Goal: Information Seeking & Learning: Check status

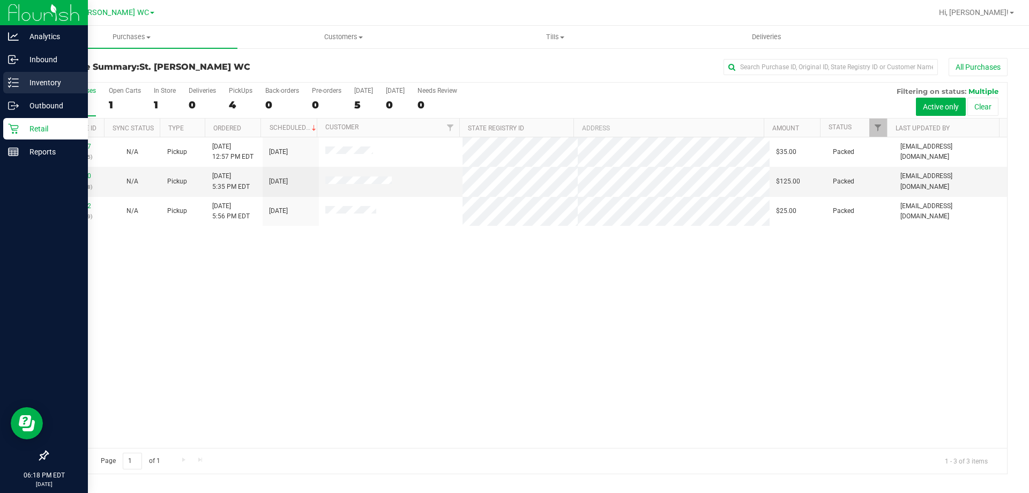
click at [14, 90] on div "Inventory" at bounding box center [45, 82] width 85 height 21
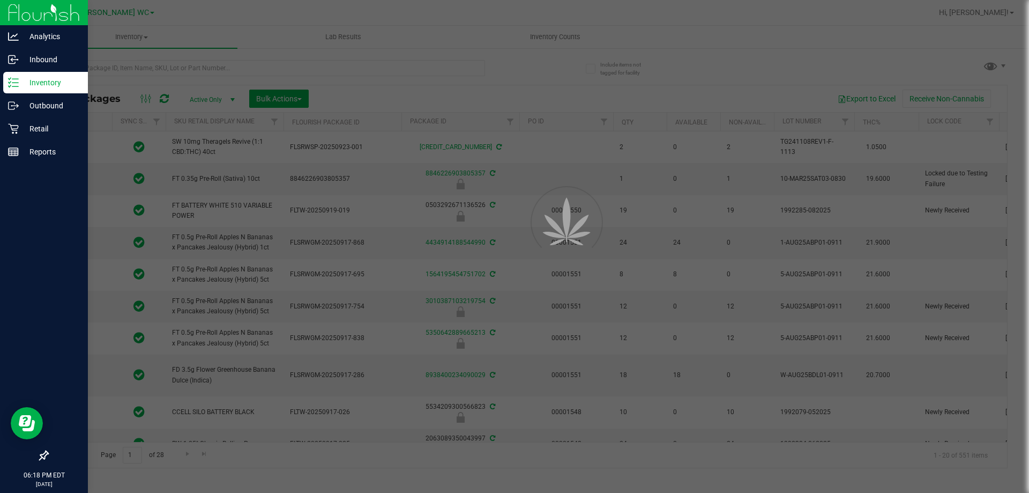
click at [234, 65] on div at bounding box center [514, 246] width 1029 height 493
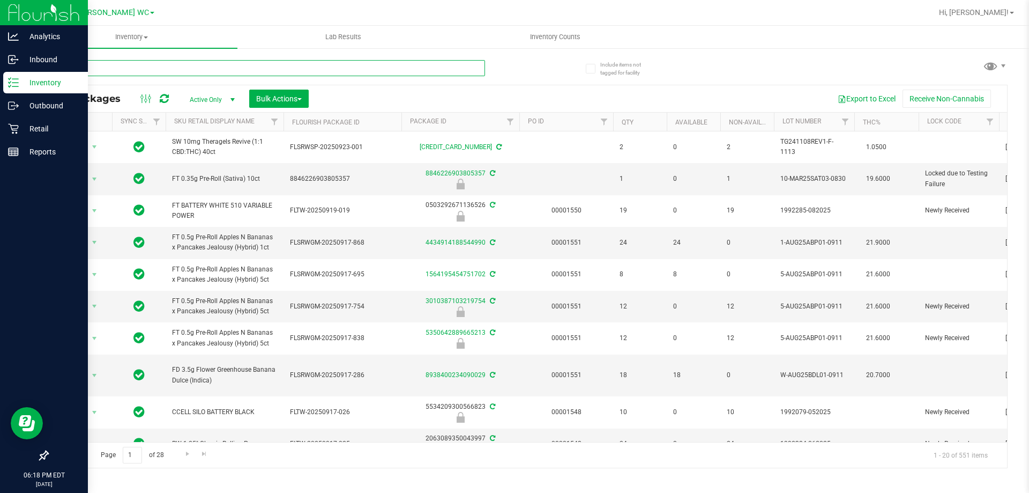
click at [234, 66] on input "text" at bounding box center [266, 68] width 438 height 16
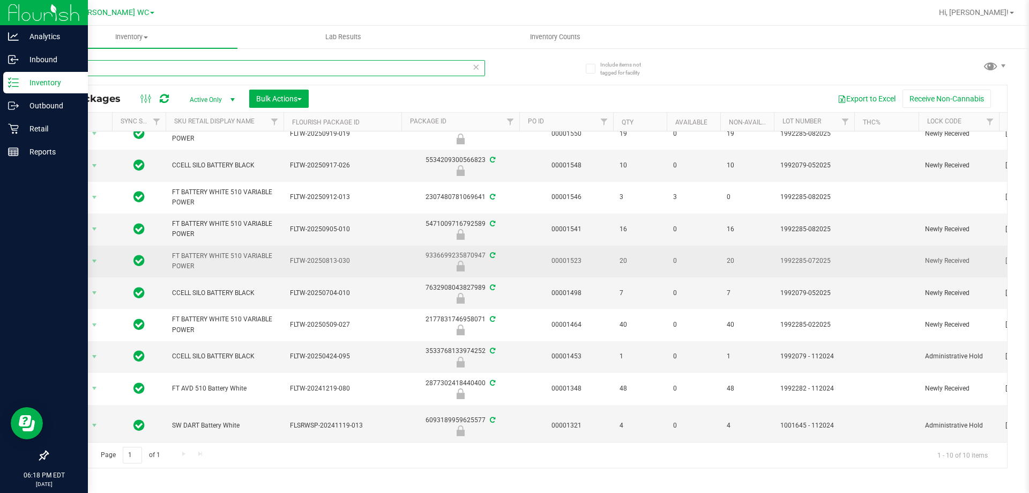
scroll to position [26, 0]
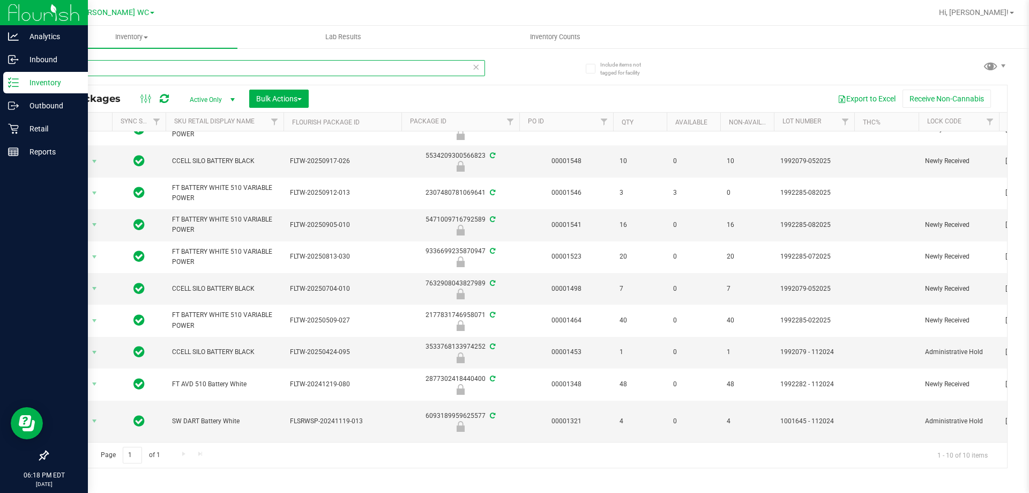
click at [146, 71] on input "batt" at bounding box center [266, 68] width 438 height 16
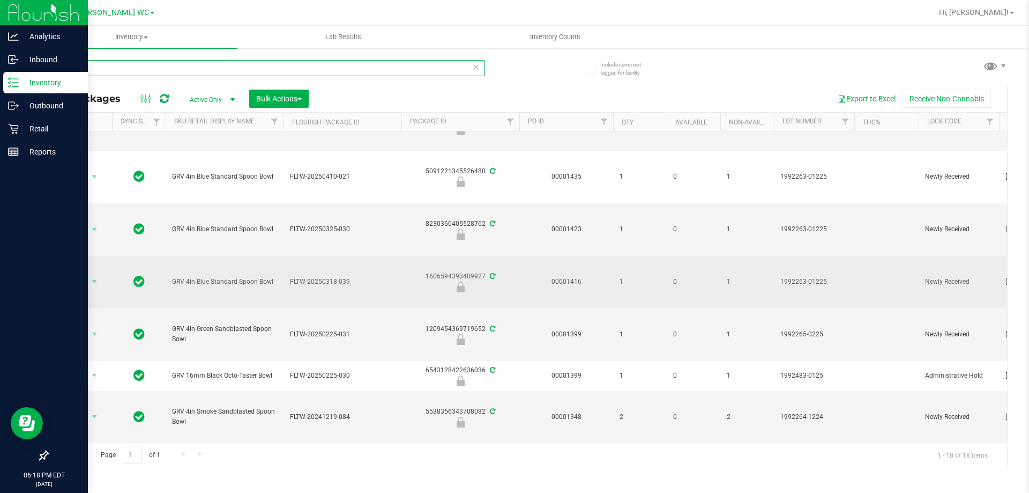
scroll to position [530, 0]
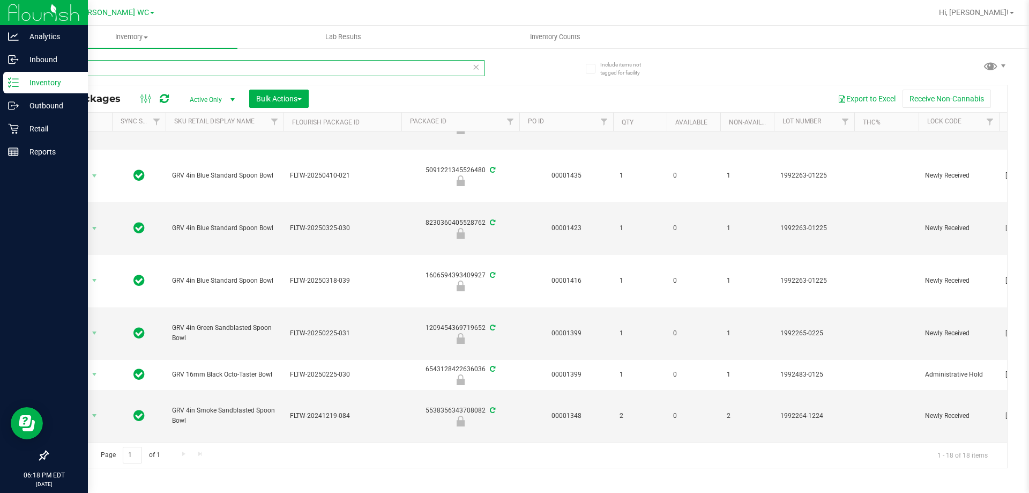
click at [177, 70] on input "grav" at bounding box center [266, 68] width 438 height 16
click at [178, 74] on input "grav" at bounding box center [266, 68] width 438 height 16
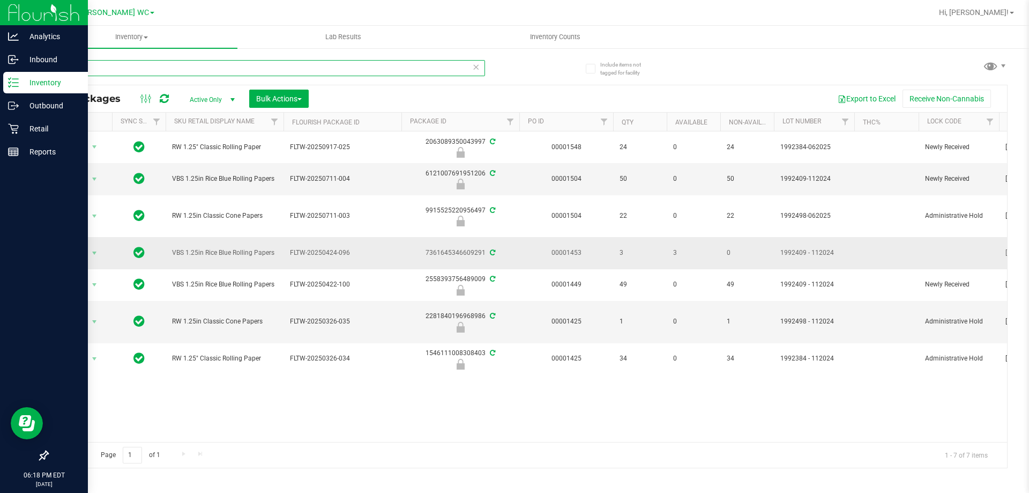
type input "paper"
click at [97, 239] on td "Action Action Adjust qty Create package Edit attributes Global inventory Locate…" at bounding box center [80, 253] width 64 height 32
click at [85, 255] on span "Action" at bounding box center [72, 253] width 29 height 15
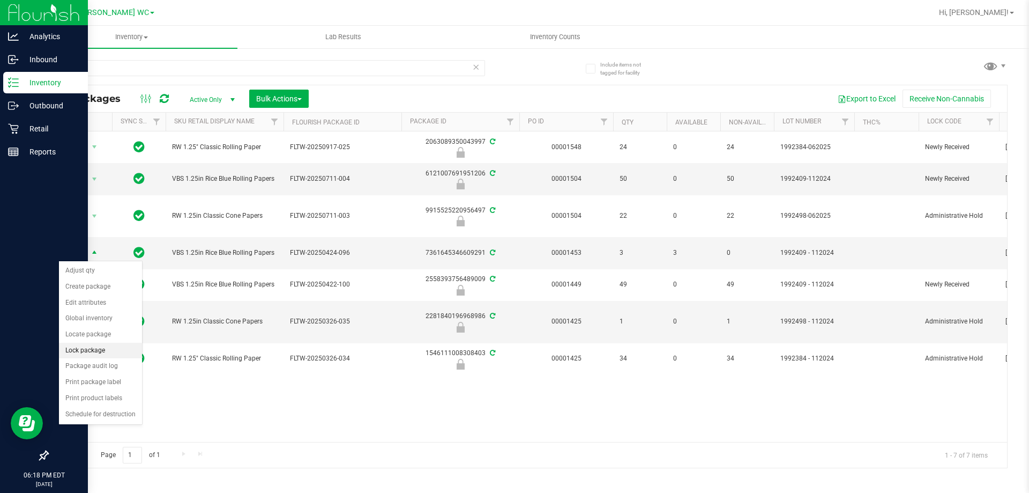
click at [88, 353] on li "Lock package" at bounding box center [100, 351] width 83 height 16
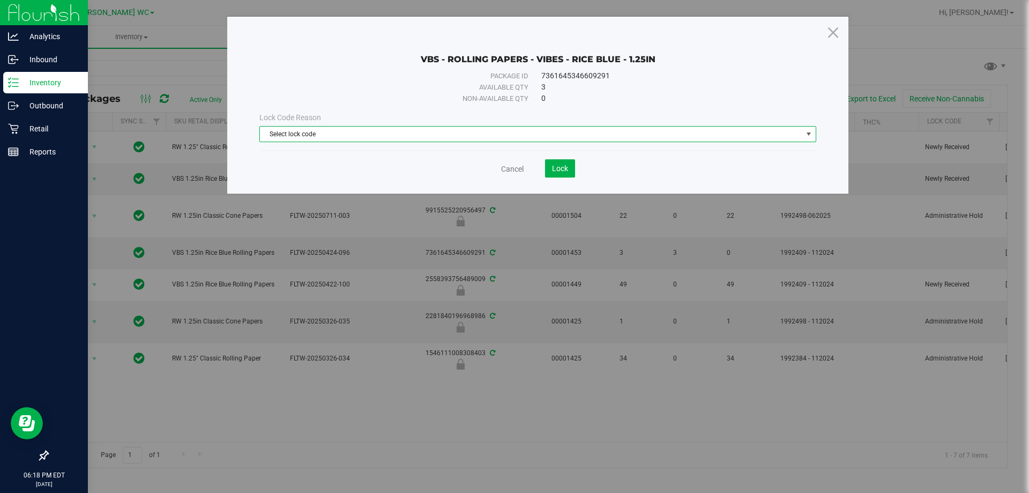
click at [333, 140] on span "Select lock code" at bounding box center [531, 134] width 543 height 15
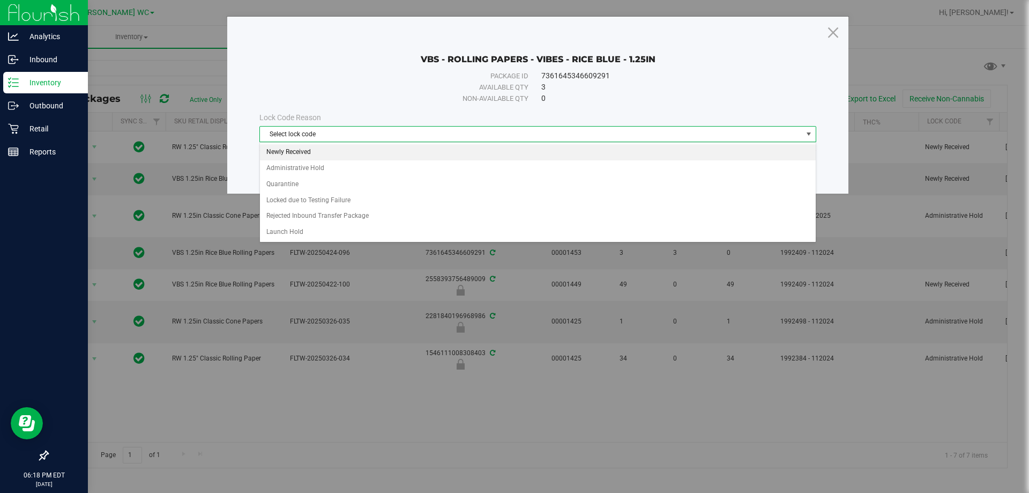
click at [325, 149] on li "Newly Received" at bounding box center [538, 152] width 556 height 16
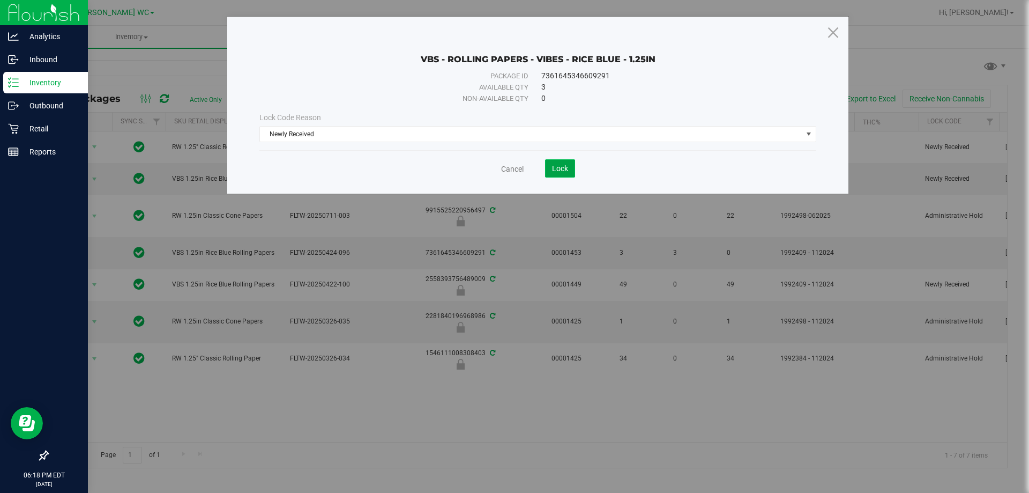
click at [562, 167] on span "Lock" at bounding box center [560, 168] width 16 height 9
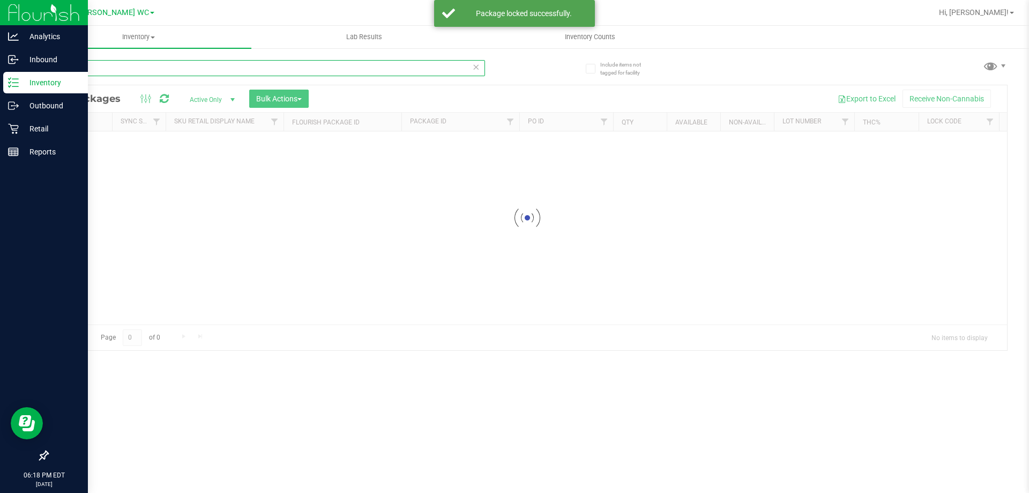
click at [171, 70] on input "paper" at bounding box center [266, 68] width 438 height 16
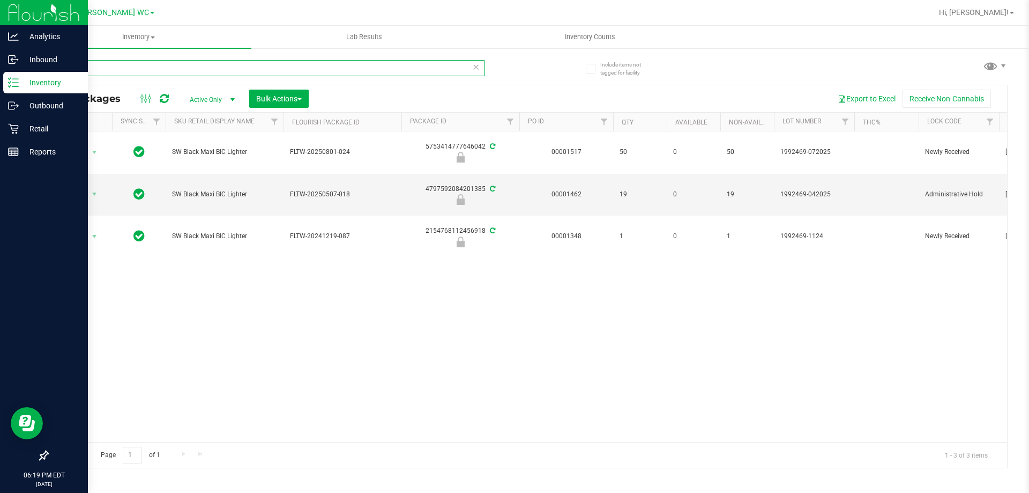
type input "bic"
click at [476, 69] on icon at bounding box center [476, 66] width 8 height 13
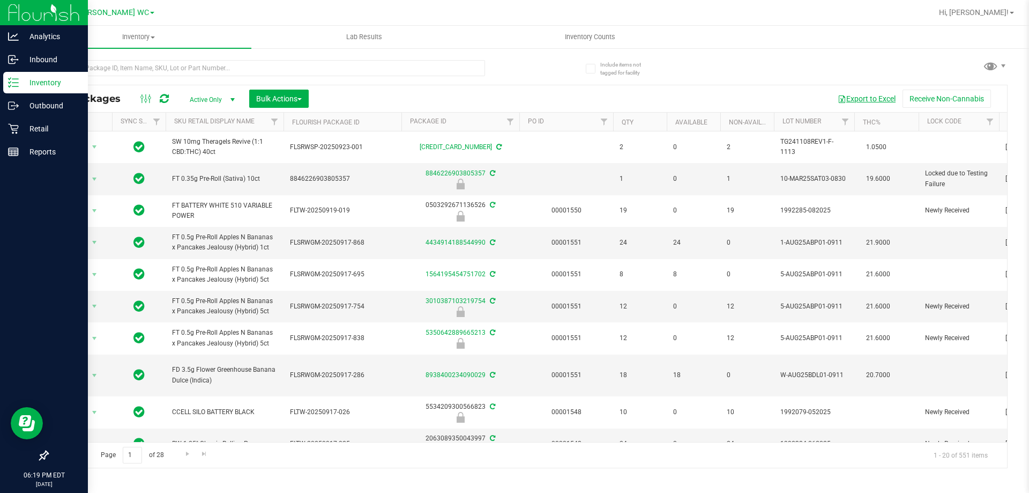
click at [880, 100] on button "Export to Excel" at bounding box center [867, 99] width 72 height 18
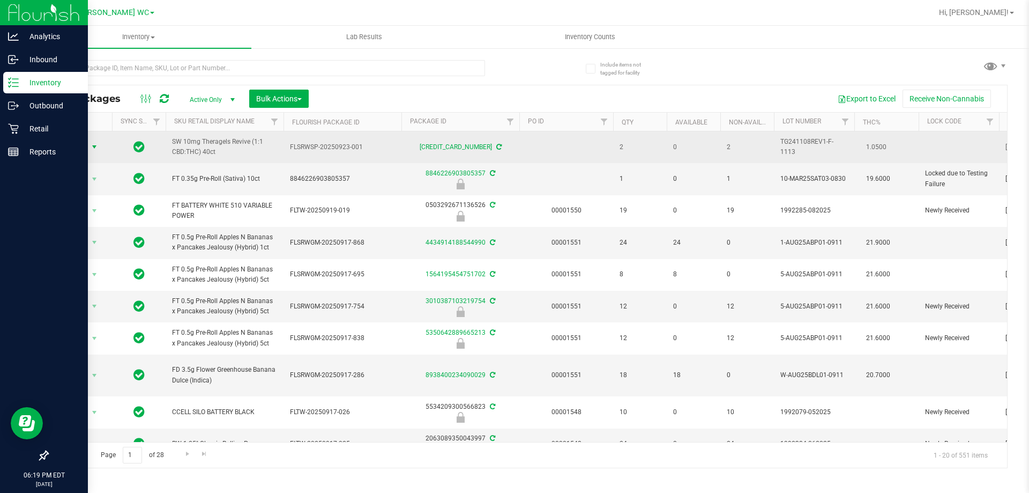
click at [88, 144] on span "select" at bounding box center [94, 146] width 13 height 15
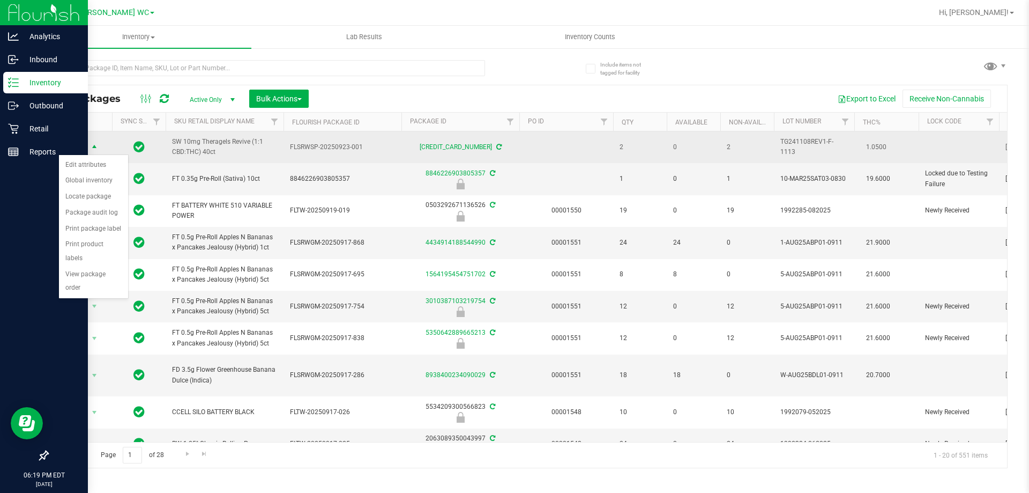
click at [90, 150] on span "select" at bounding box center [94, 147] width 9 height 9
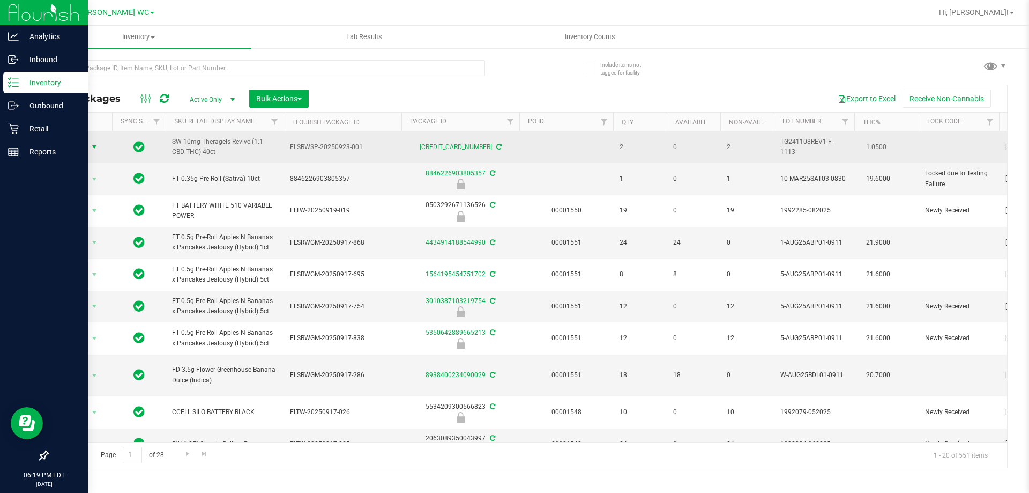
click at [90, 149] on span "select" at bounding box center [94, 147] width 9 height 9
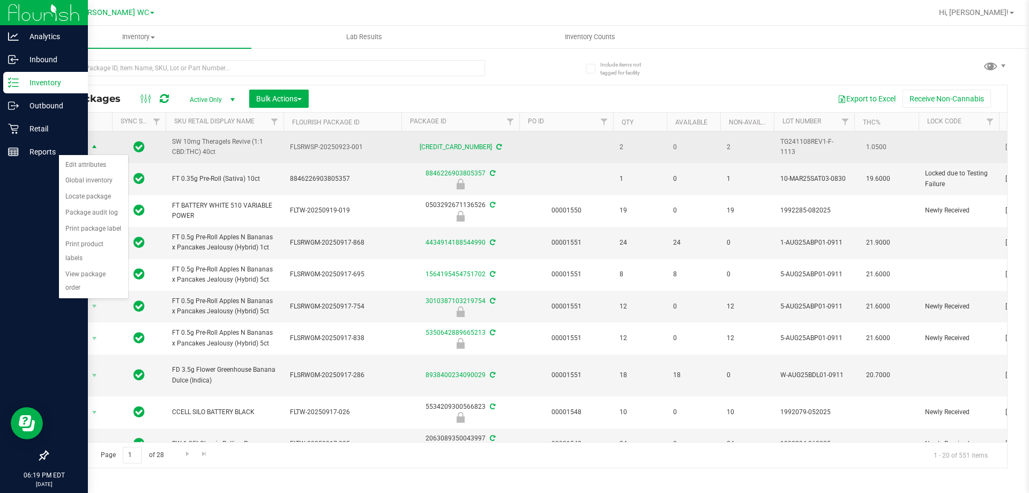
click at [205, 140] on span "SW 10mg Theragels Revive (1:1 CBD:THC) 40ct" at bounding box center [224, 147] width 105 height 20
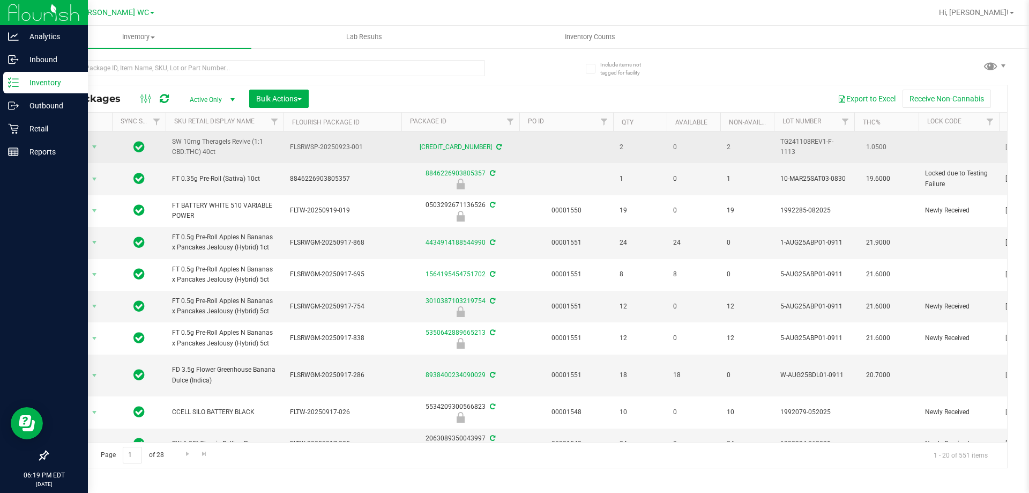
click at [205, 142] on span "SW 10mg Theragels Revive (1:1 CBD:THC) 40ct" at bounding box center [224, 147] width 105 height 20
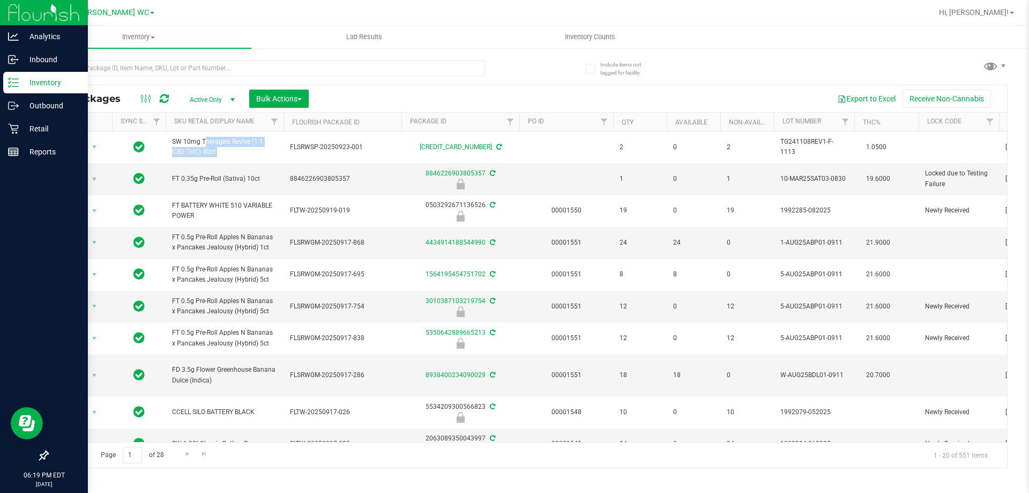
copy tr "SW 10mg Theragels Revive (1:1 CBD:THC) 40ct"
click at [197, 71] on input "text" at bounding box center [266, 68] width 438 height 16
paste input "SW 10mg Theragels Revive (1:1 CBD:THC) 40ct"
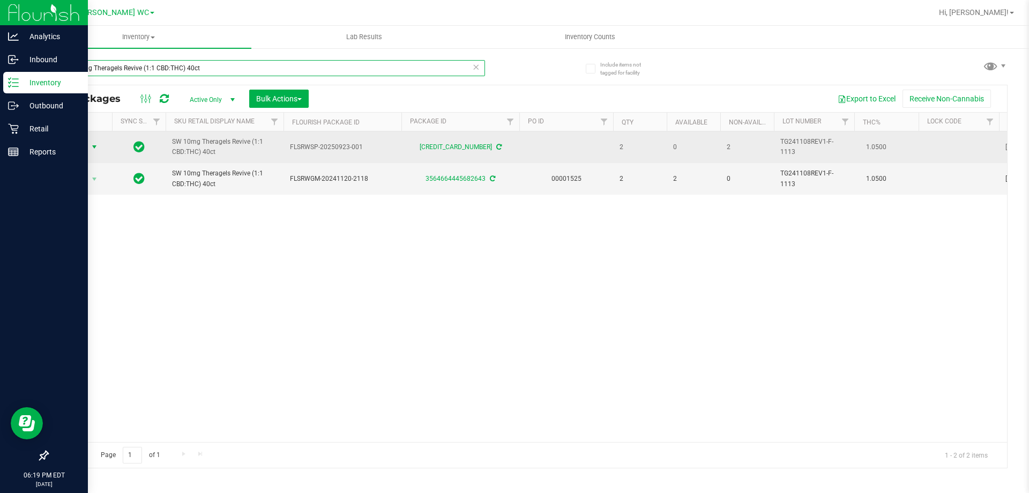
type input "SW 10mg Theragels Revive (1:1 CBD:THC) 40ct"
click at [73, 147] on span "Action" at bounding box center [72, 146] width 29 height 15
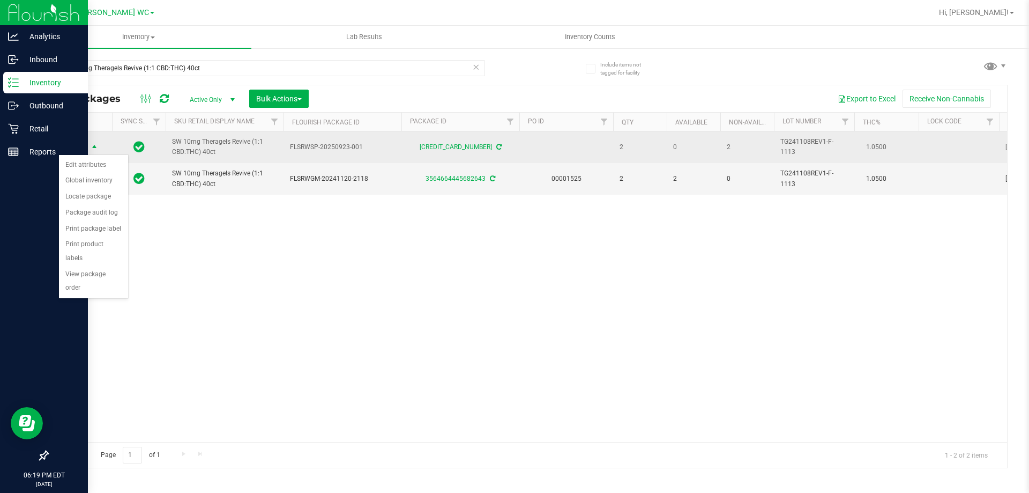
click at [93, 150] on span "select" at bounding box center [94, 147] width 9 height 9
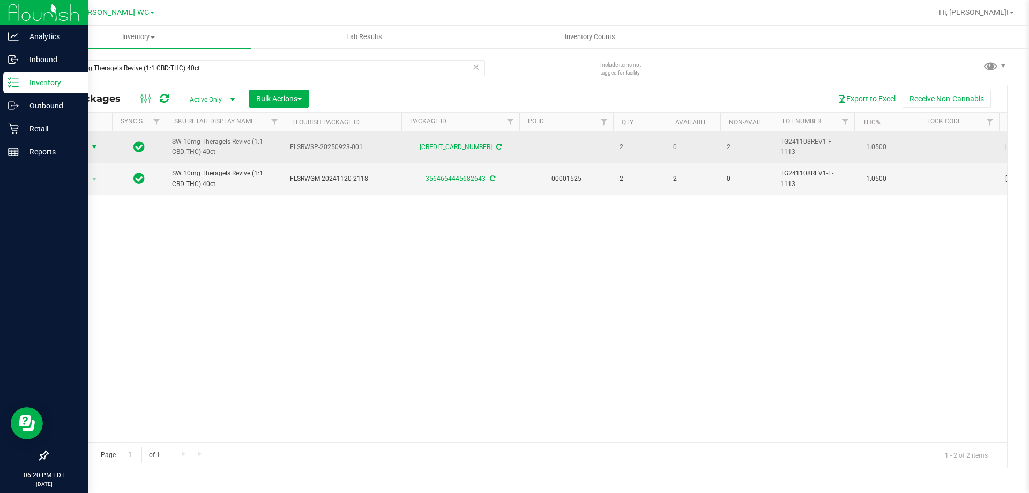
click at [68, 146] on span "Action" at bounding box center [72, 146] width 29 height 15
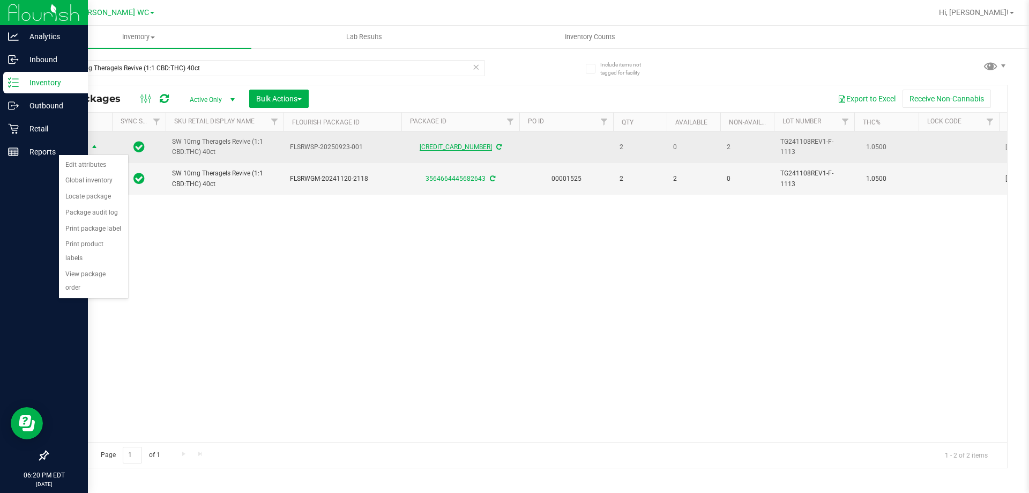
click at [454, 148] on link "[CREDIT_CARD_NUMBER]" at bounding box center [456, 147] width 72 height 8
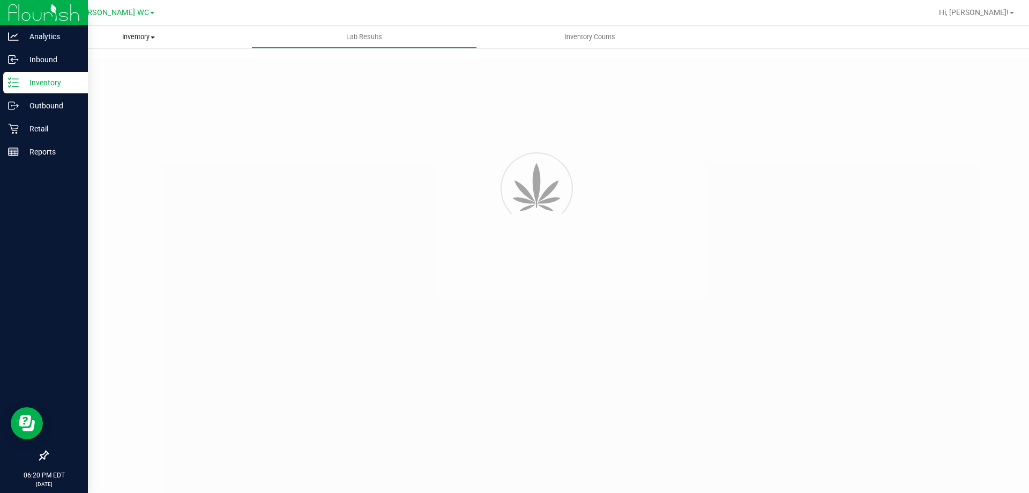
click at [113, 35] on span "Inventory" at bounding box center [139, 37] width 226 height 10
click at [95, 65] on span "All packages" at bounding box center [62, 64] width 73 height 9
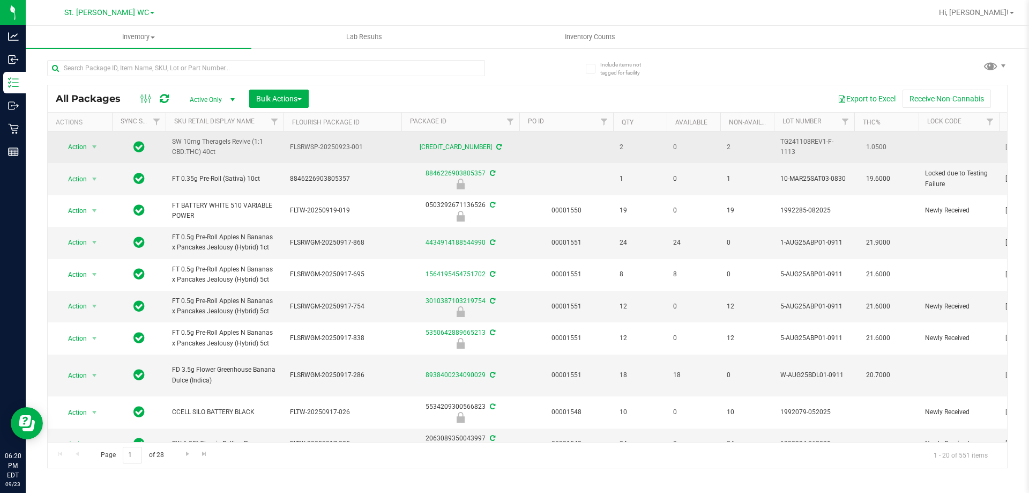
click at [235, 144] on span "SW 10mg Theragels Revive (1:1 CBD:THC) 40ct" at bounding box center [224, 147] width 105 height 20
click at [333, 147] on span "FLSRWSP-20250923-001" at bounding box center [342, 147] width 105 height 10
click at [238, 150] on span "SW 10mg Theragels Revive (1:1 CBD:THC) 40ct" at bounding box center [224, 147] width 105 height 20
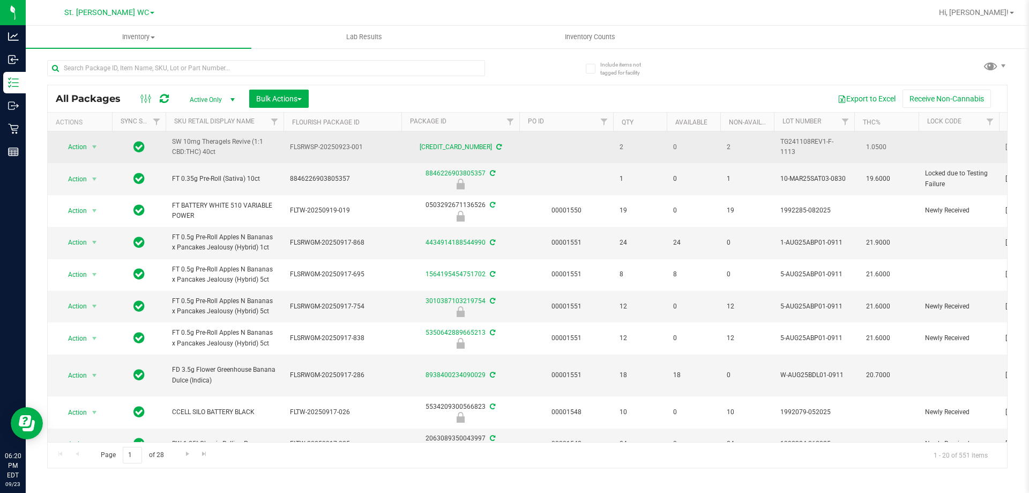
click at [238, 150] on span "SW 10mg Theragels Revive (1:1 CBD:THC) 40ct" at bounding box center [224, 147] width 105 height 20
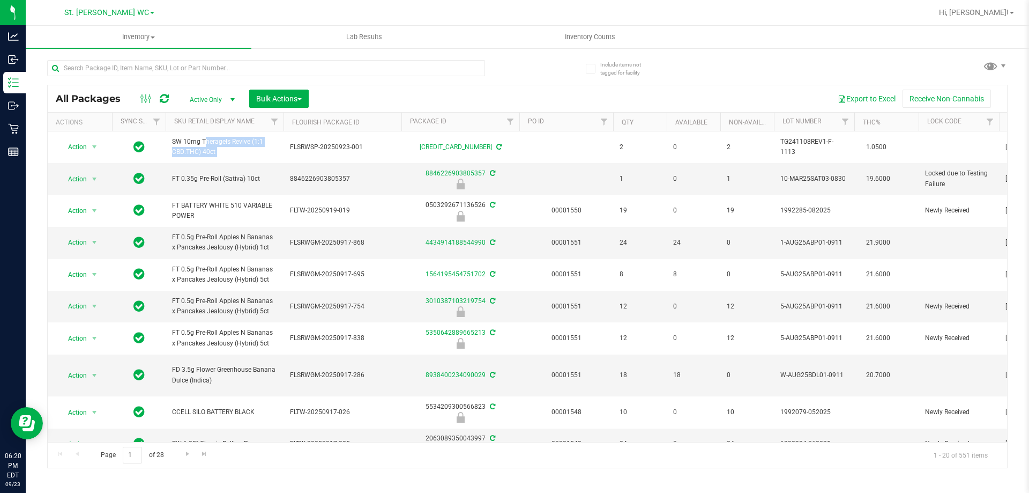
copy tr "SW 10mg Theragels Revive (1:1 CBD:THC) 40ct"
click at [202, 72] on input "text" at bounding box center [266, 68] width 438 height 16
paste input "SW 10mg Theragels Revive (1:1 CBD:THC) 40ct"
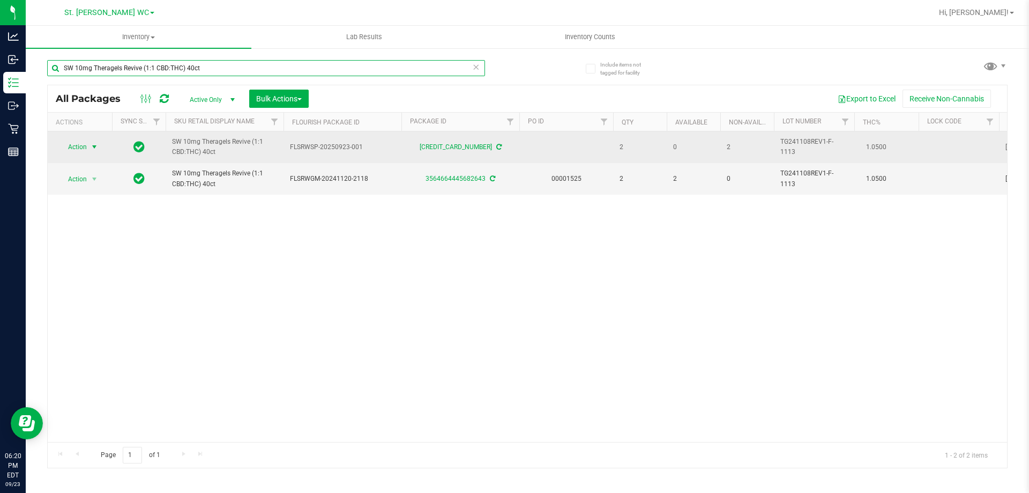
type input "SW 10mg Theragels Revive (1:1 CBD:THC) 40ct"
click at [81, 146] on span "Action" at bounding box center [72, 146] width 29 height 15
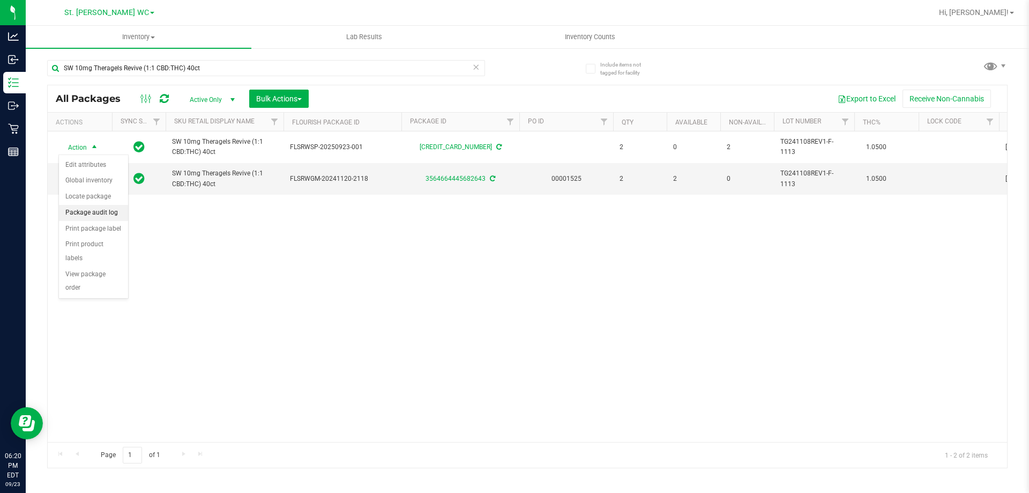
click at [111, 216] on li "Package audit log" at bounding box center [93, 213] width 69 height 16
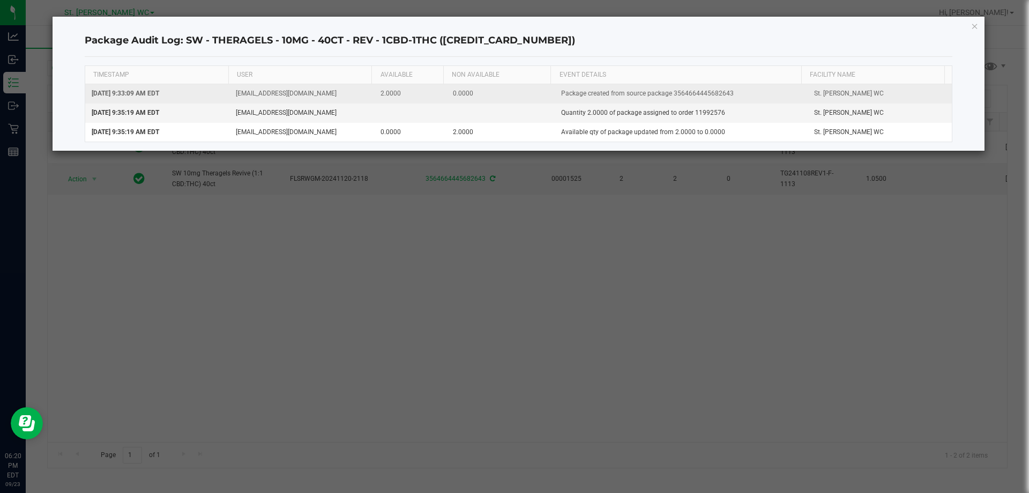
click at [691, 91] on td "Package created from source package 3564664445682643" at bounding box center [681, 93] width 253 height 19
click at [259, 101] on td "[EMAIL_ADDRESS][DOMAIN_NAME]" at bounding box center [301, 93] width 145 height 19
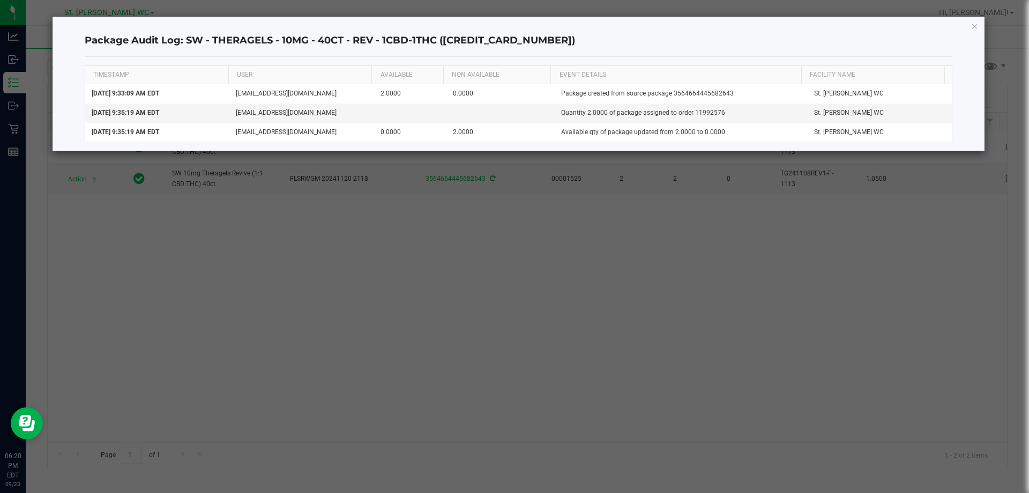
drag, startPoint x: 204, startPoint y: 245, endPoint x: 195, endPoint y: 236, distance: 12.5
click at [204, 244] on ngb-modal-window "Package Audit Log: SW - THERAGELS - 10MG - 40CT - REV - 1CBD-1THC ([CREDIT_CARD…" at bounding box center [518, 246] width 1037 height 493
click at [979, 24] on div "Package Audit Log: SW - THERAGELS - 10MG - 40CT - REV - 1CBD-1THC ([CREDIT_CARD…" at bounding box center [519, 84] width 933 height 134
click at [973, 30] on icon "button" at bounding box center [976, 25] width 8 height 13
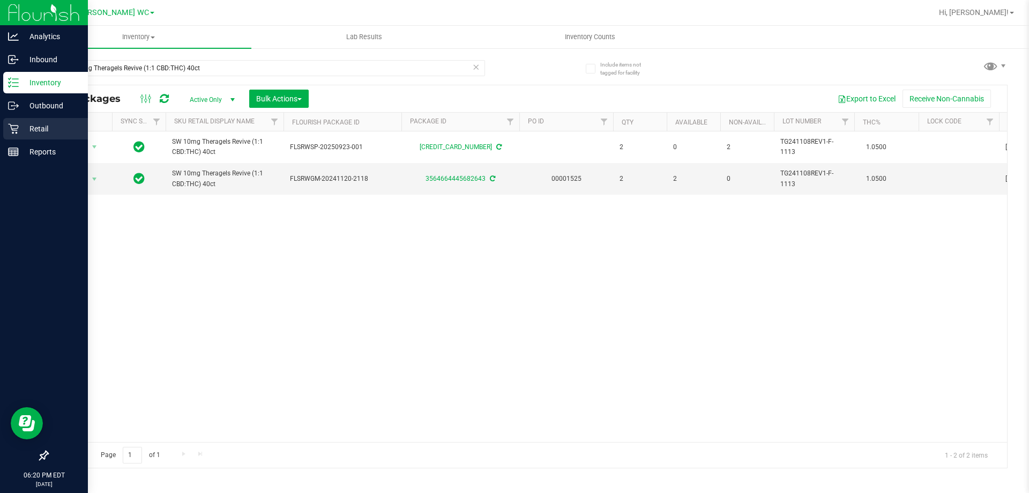
click at [19, 127] on p "Retail" at bounding box center [51, 128] width 64 height 13
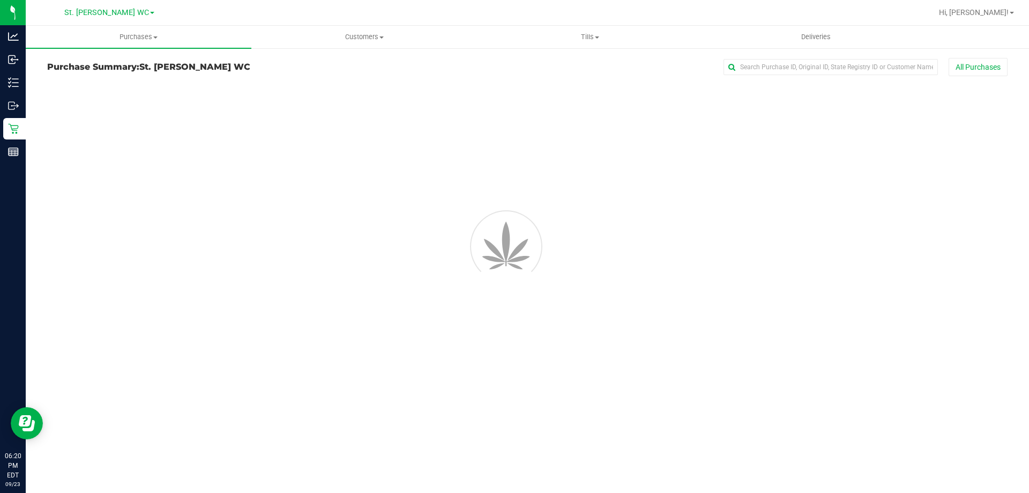
click at [299, 491] on div "Purchases Summary of purchases Fulfillment All purchases Customers All customer…" at bounding box center [528, 259] width 1004 height 467
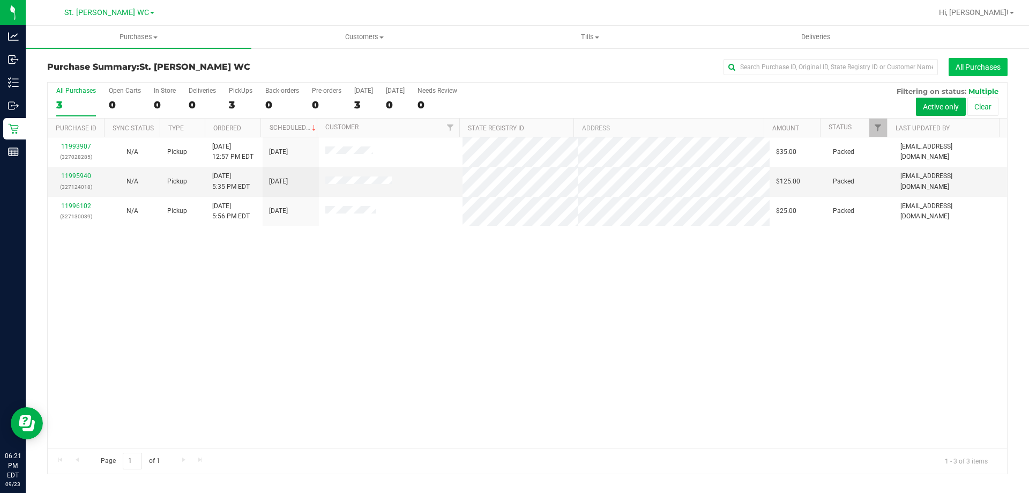
click at [970, 68] on button "All Purchases" at bounding box center [978, 67] width 59 height 18
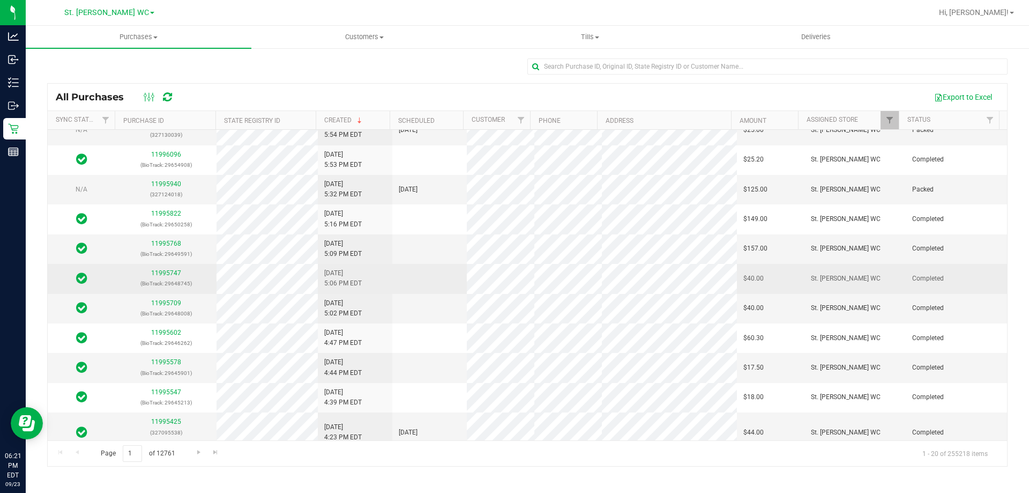
scroll to position [304, 0]
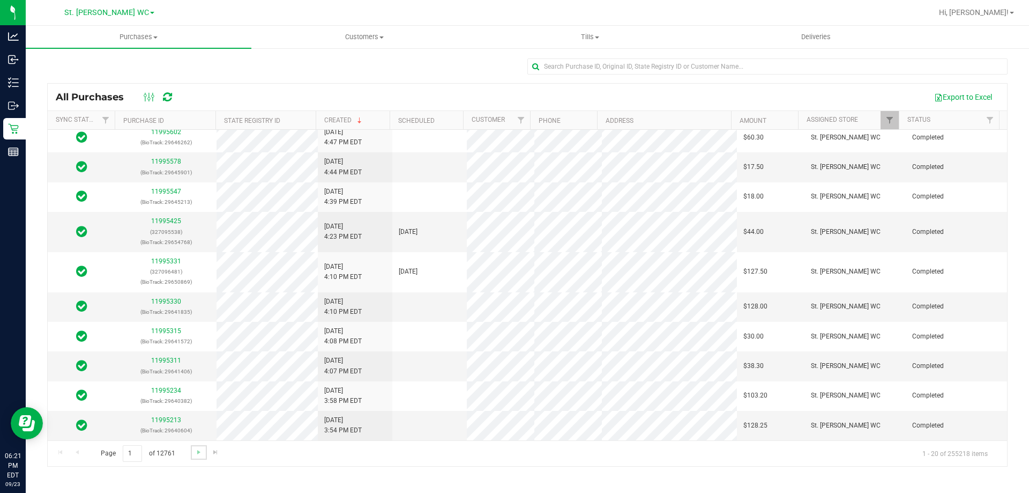
click at [195, 457] on link "Go to the next page" at bounding box center [199, 452] width 16 height 14
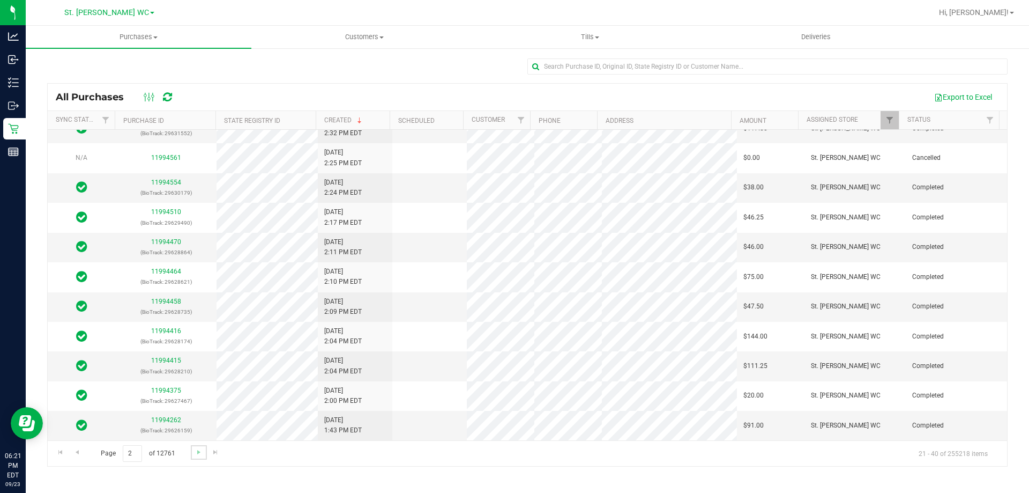
click at [203, 453] on link "Go to the next page" at bounding box center [199, 452] width 16 height 14
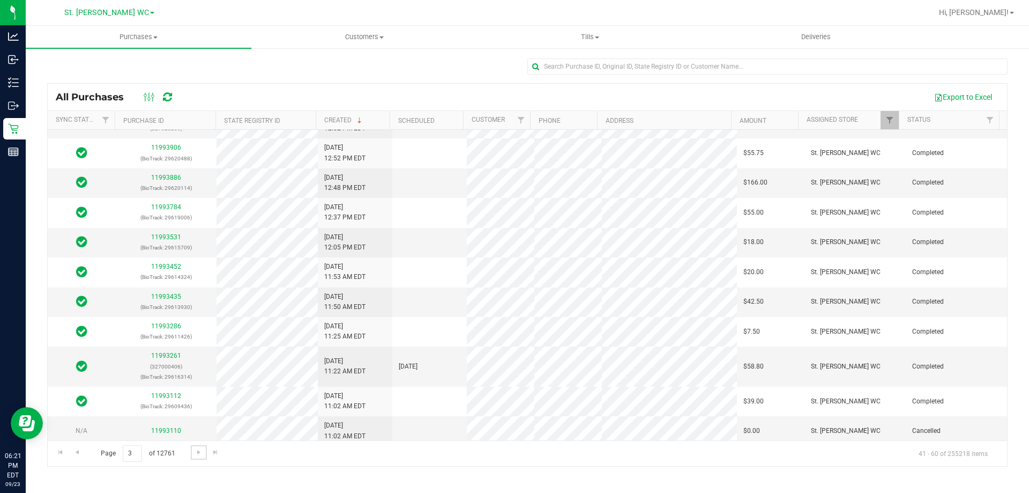
scroll to position [314, 0]
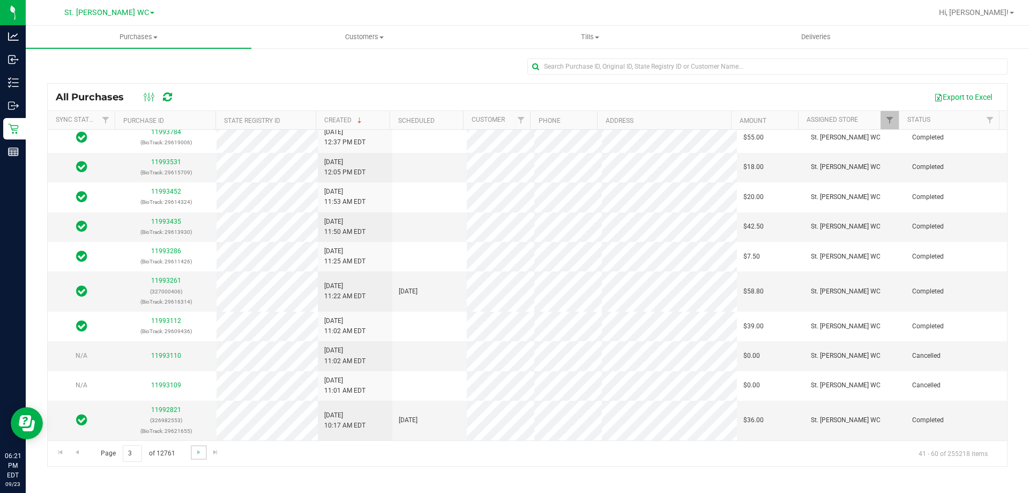
click at [197, 457] on link "Go to the next page" at bounding box center [199, 452] width 16 height 14
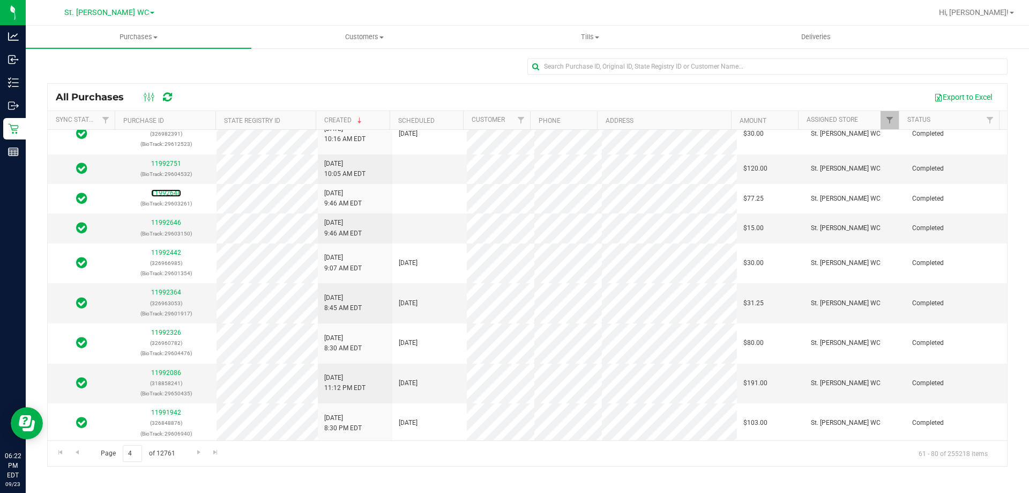
scroll to position [0, 0]
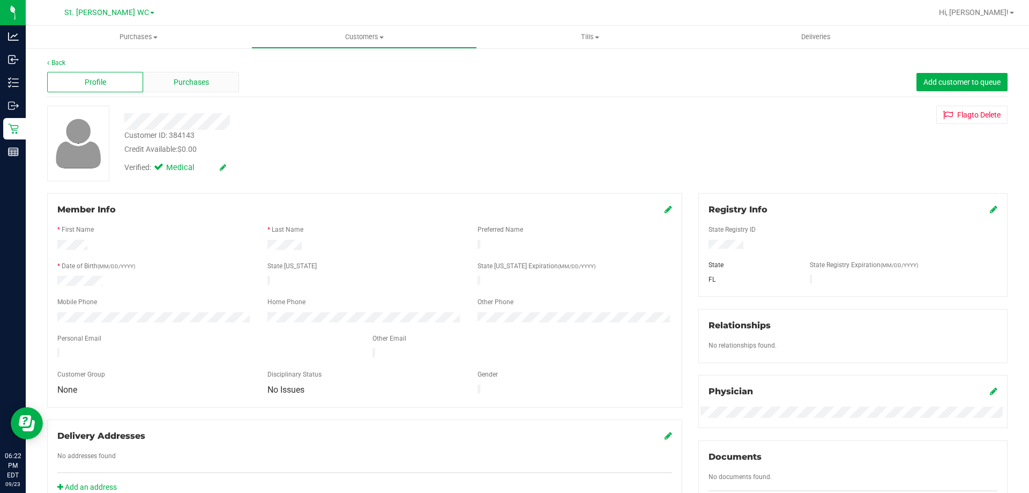
click at [199, 87] on span "Purchases" at bounding box center [191, 82] width 35 height 11
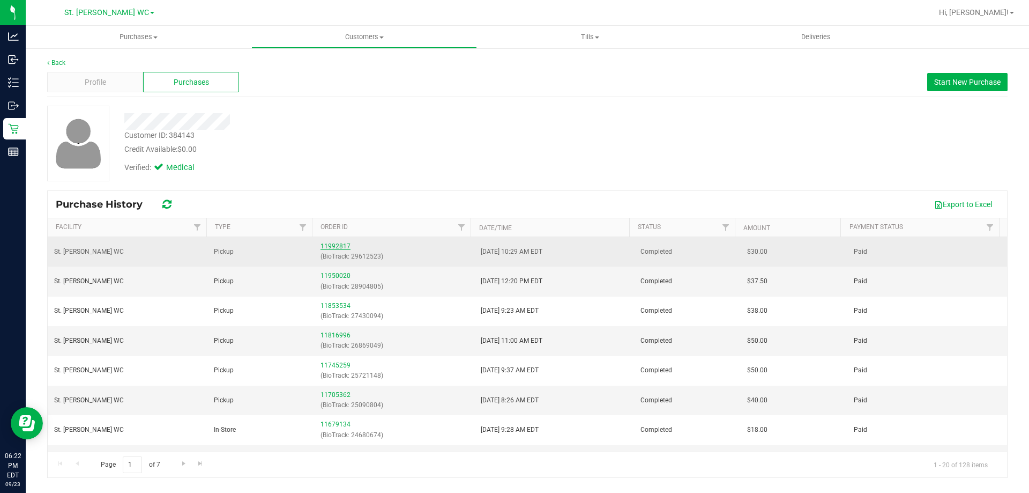
click at [335, 247] on link "11992817" at bounding box center [336, 246] width 30 height 8
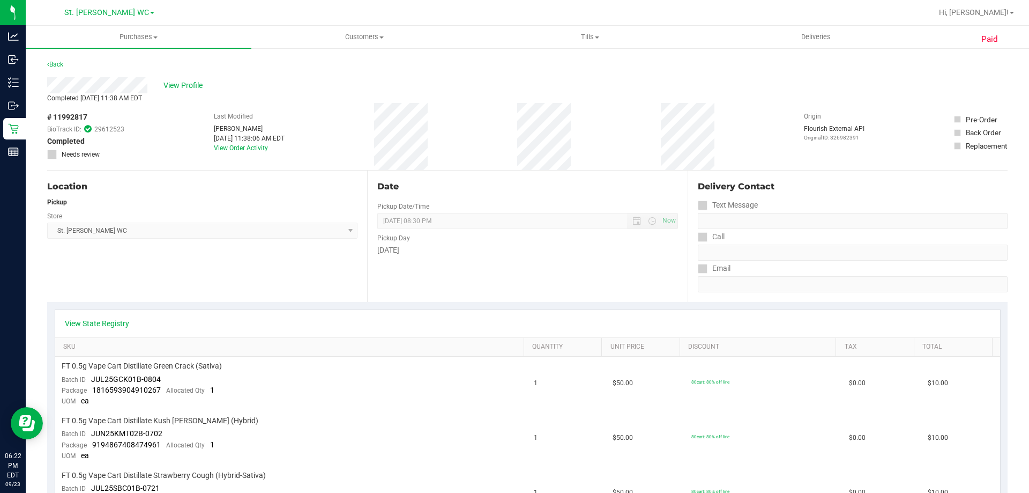
click at [194, 73] on div "Back" at bounding box center [527, 67] width 961 height 19
click at [189, 80] on span "View Profile" at bounding box center [185, 85] width 43 height 11
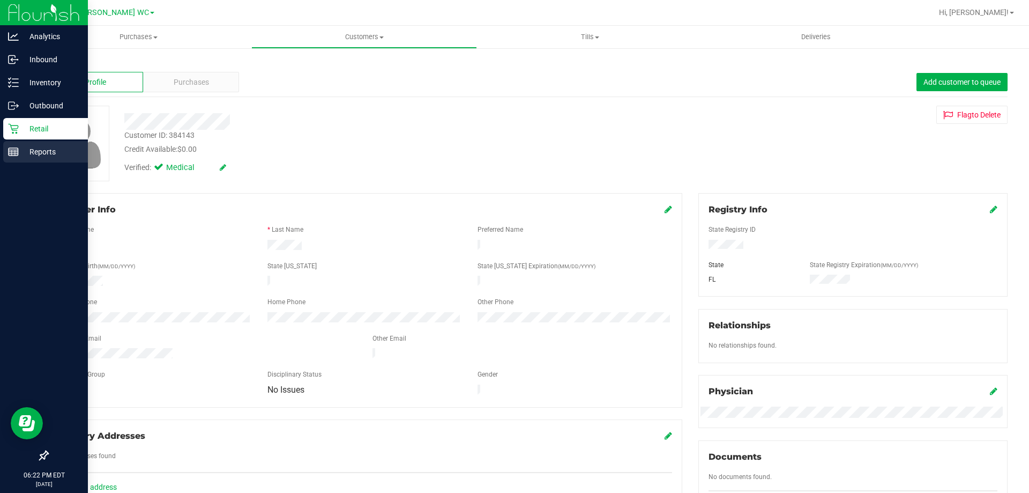
click at [22, 149] on p "Reports" at bounding box center [51, 151] width 64 height 13
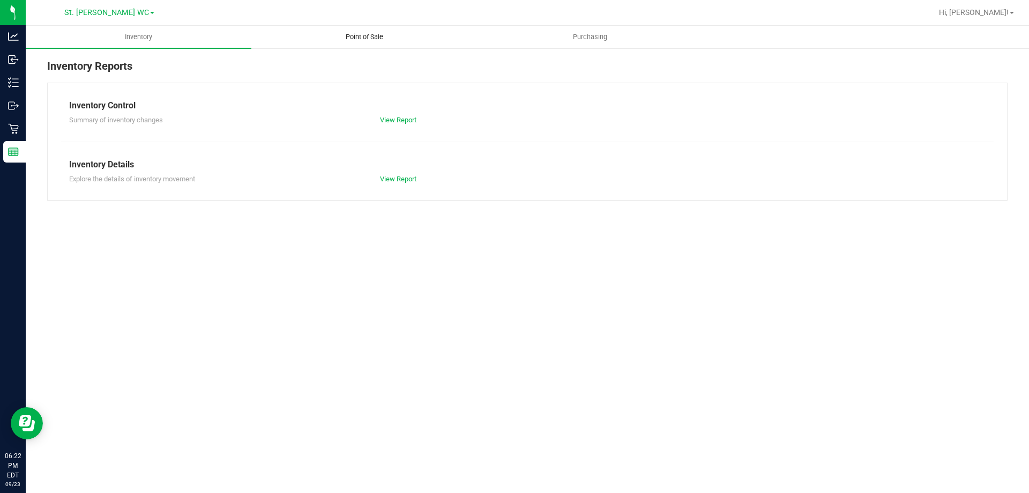
click at [370, 36] on span "Point of Sale" at bounding box center [364, 37] width 66 height 10
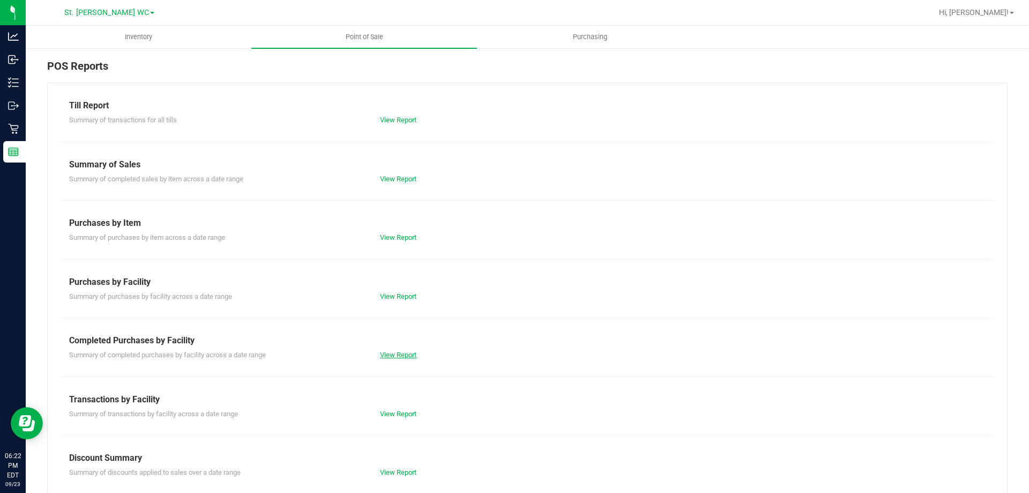
click at [387, 356] on link "View Report" at bounding box center [398, 355] width 36 height 8
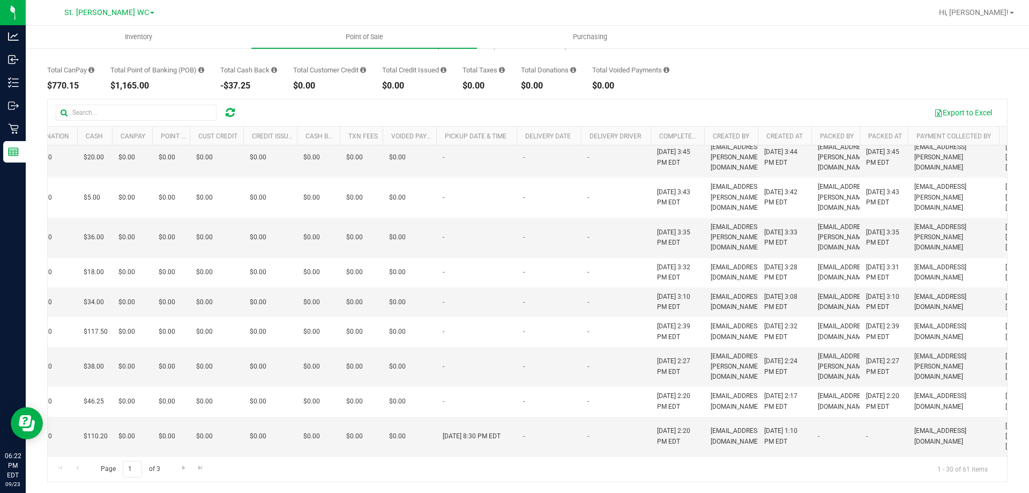
scroll to position [0, 590]
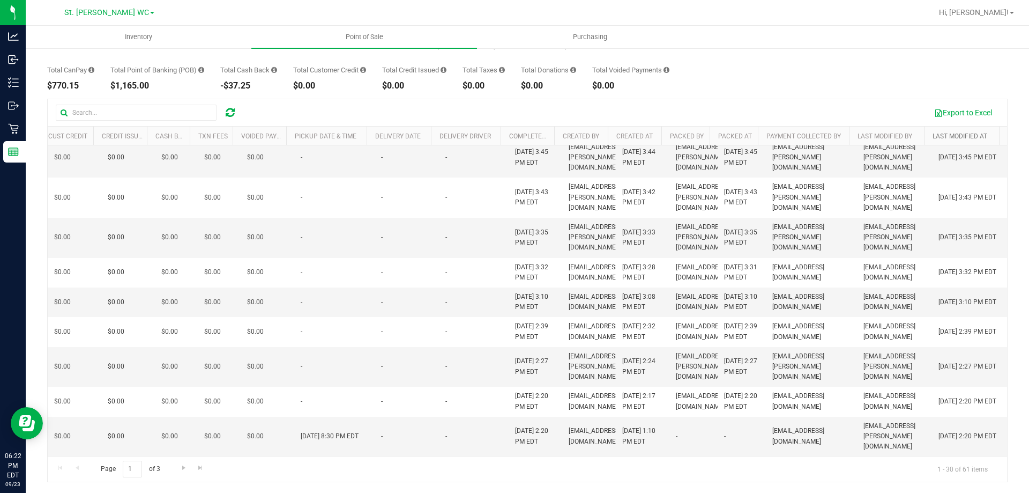
click at [954, 135] on link "Last Modified At" at bounding box center [960, 136] width 55 height 8
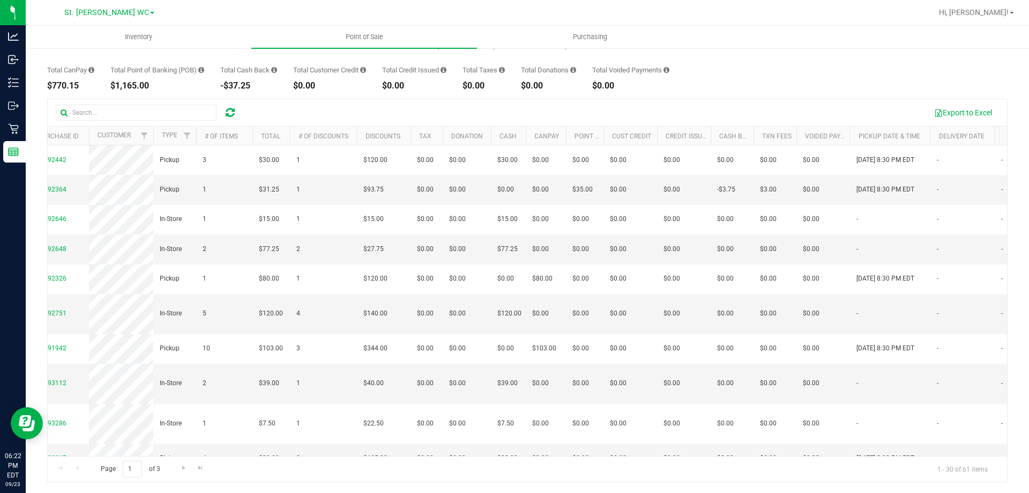
scroll to position [0, 0]
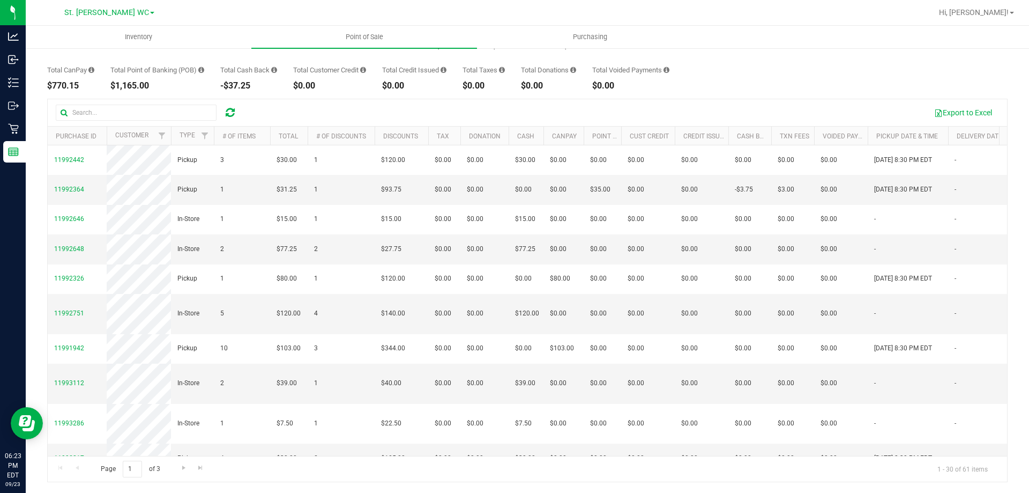
drag, startPoint x: 106, startPoint y: 342, endPoint x: 776, endPoint y: 92, distance: 714.6
click at [776, 92] on div "Back Completed Purchases by Facility Report [DATE] [DATE] - [DATE] [DATE] [DATE…" at bounding box center [527, 229] width 961 height 505
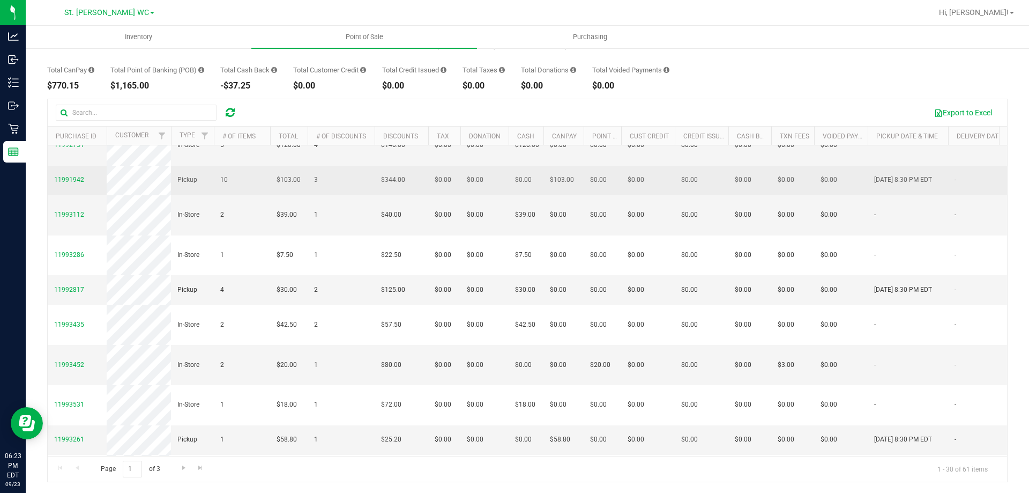
scroll to position [161, 0]
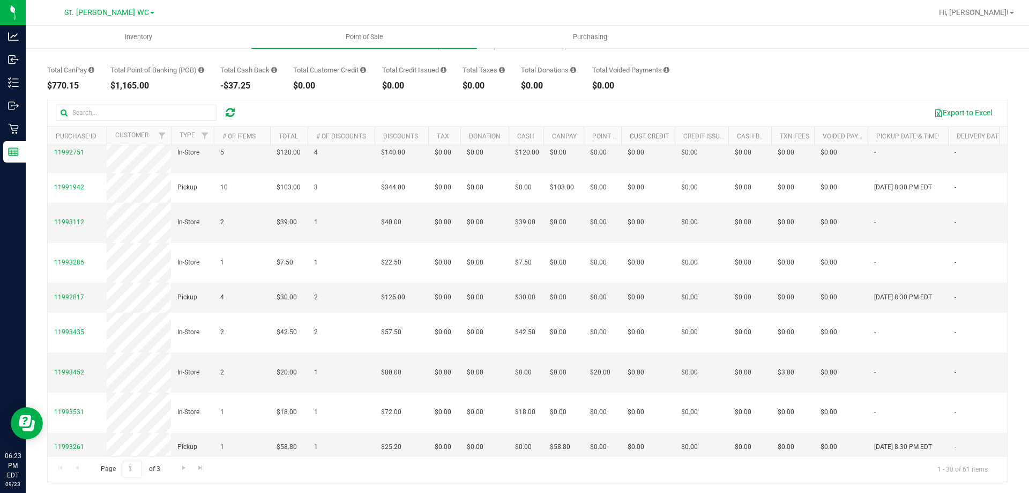
click at [658, 136] on link "Cust Credit" at bounding box center [649, 136] width 39 height 8
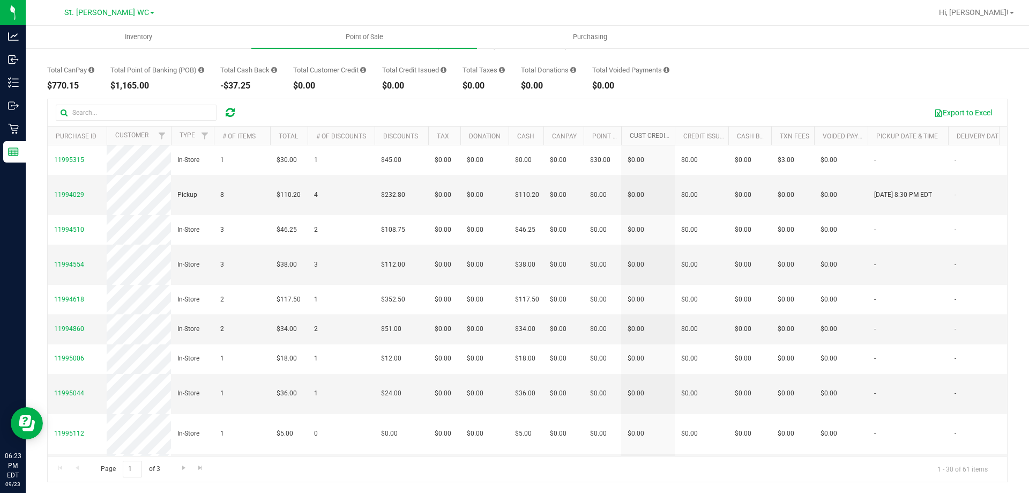
click at [654, 138] on link "Cust Credit" at bounding box center [655, 136] width 51 height 8
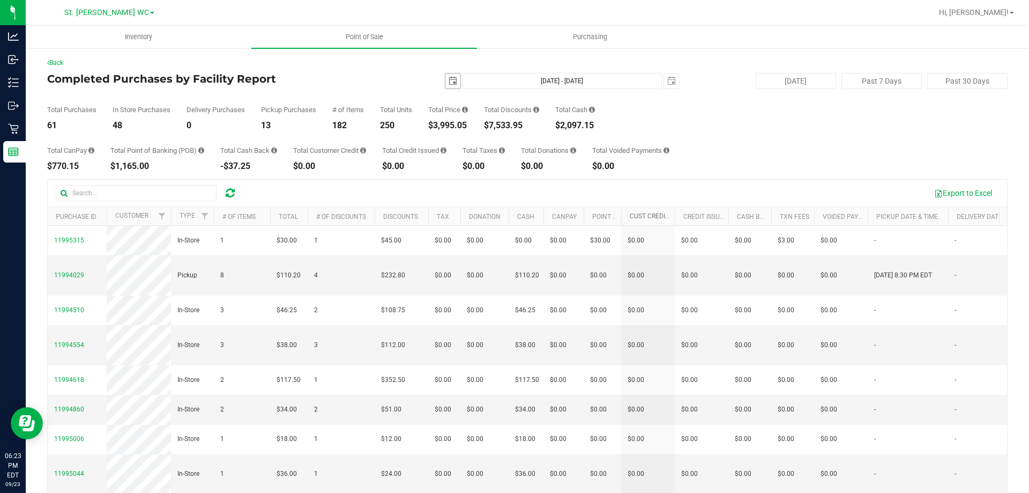
click at [449, 82] on span "select" at bounding box center [453, 81] width 9 height 9
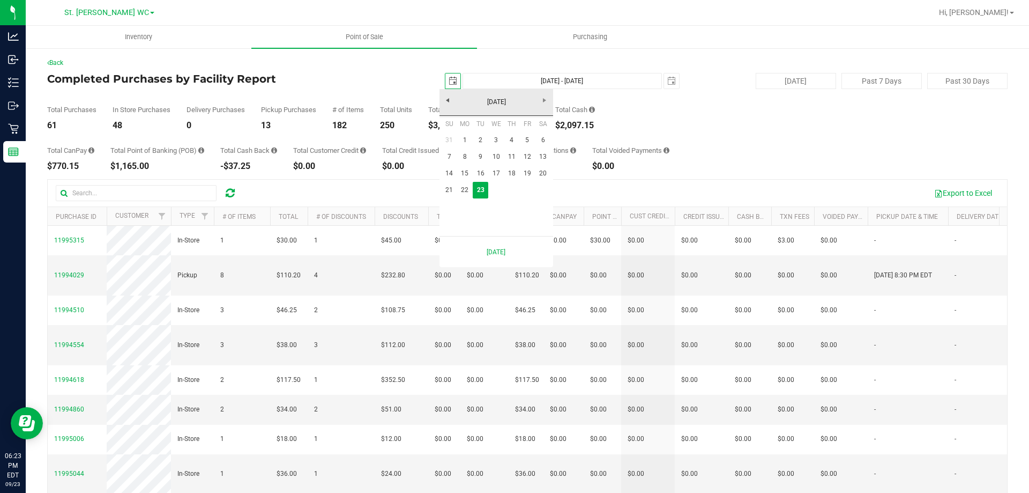
scroll to position [0, 27]
click at [444, 190] on link "21" at bounding box center [450, 190] width 16 height 17
type input "[DATE]"
type input "[DATE] - [DATE]"
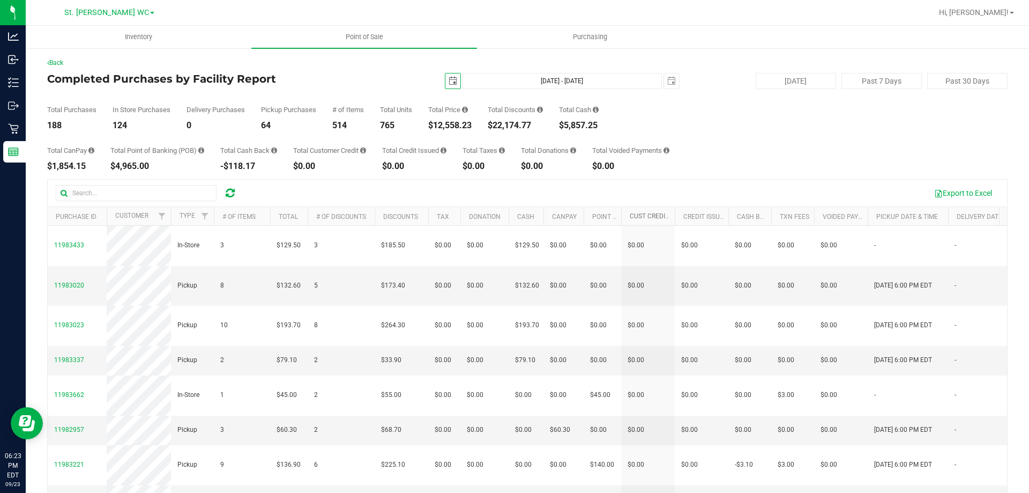
click at [644, 214] on link "Cust Credit" at bounding box center [655, 216] width 51 height 8
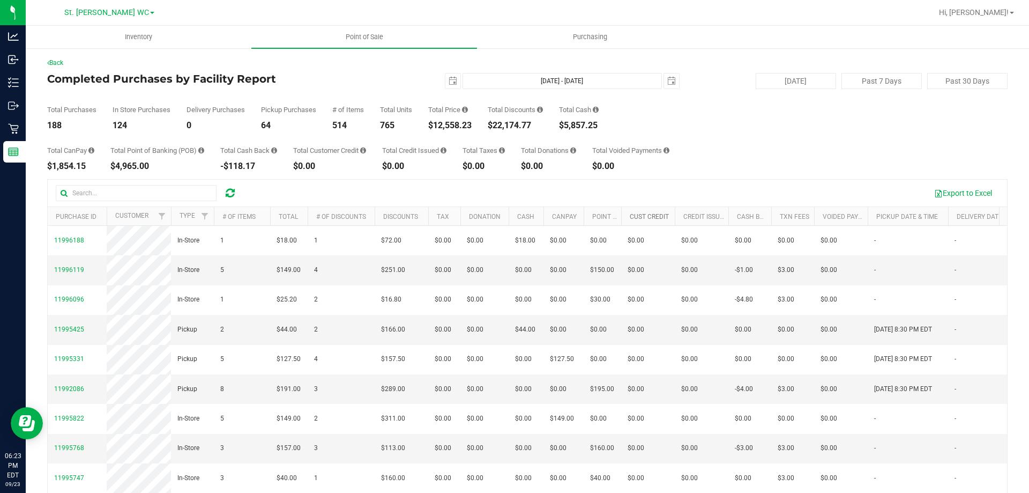
click at [644, 214] on link "Cust Credit" at bounding box center [649, 217] width 39 height 8
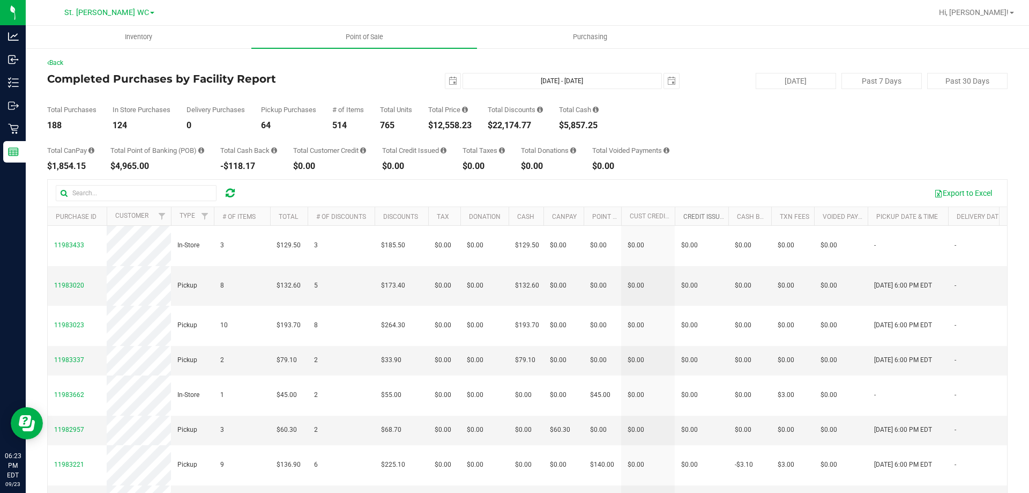
click at [715, 214] on link "Credit Issued" at bounding box center [706, 217] width 45 height 8
click at [711, 217] on link "Credit Issued" at bounding box center [712, 216] width 57 height 8
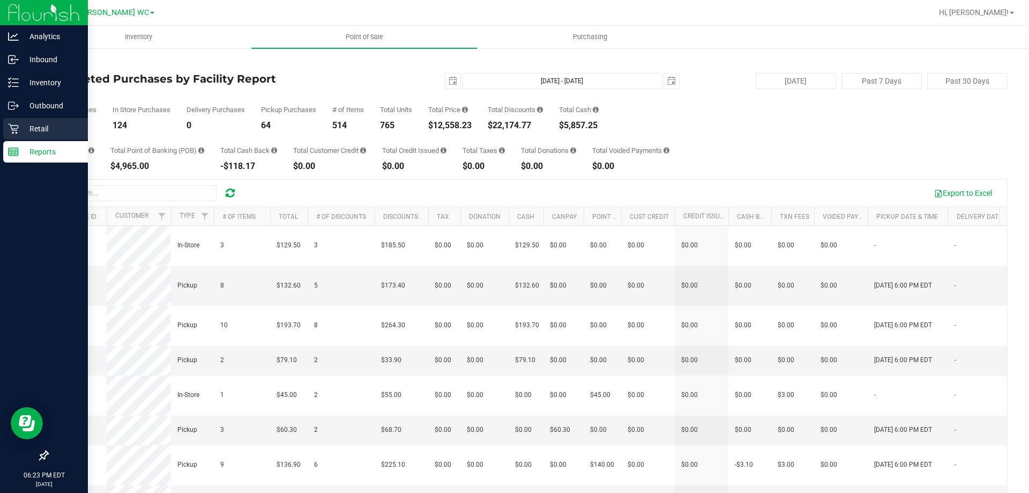
click at [20, 135] on p "Retail" at bounding box center [51, 128] width 64 height 13
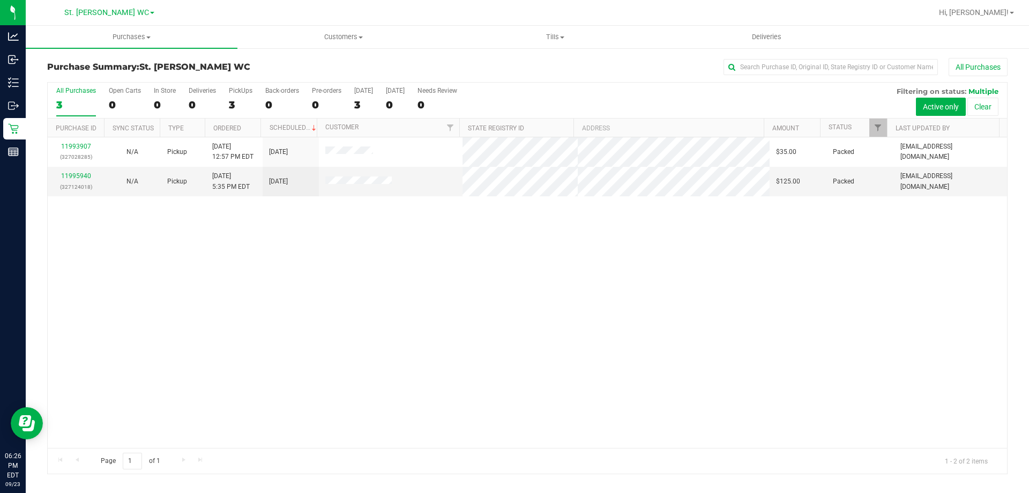
click at [77, 99] on div "3" at bounding box center [76, 105] width 40 height 12
click at [0, 0] on input "All Purchases 3" at bounding box center [0, 0] width 0 height 0
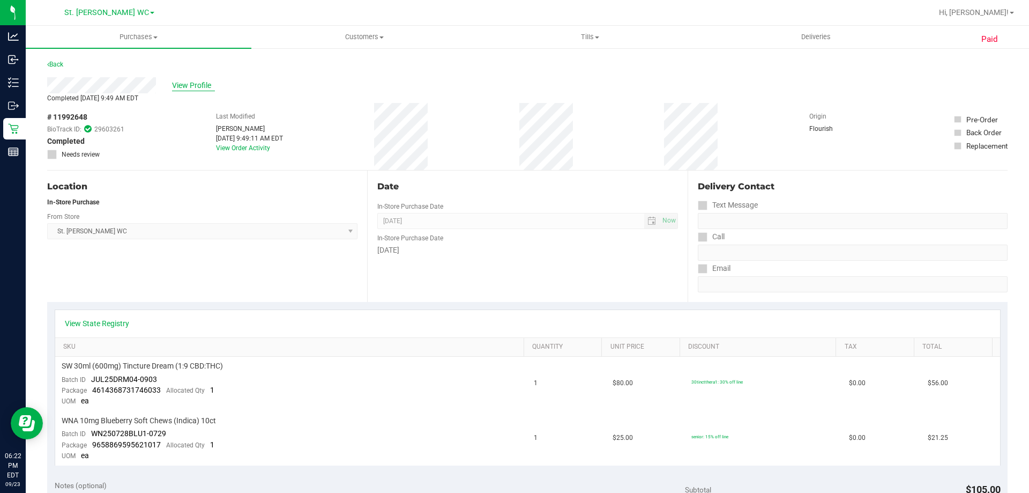
click at [192, 84] on span "View Profile" at bounding box center [193, 85] width 43 height 11
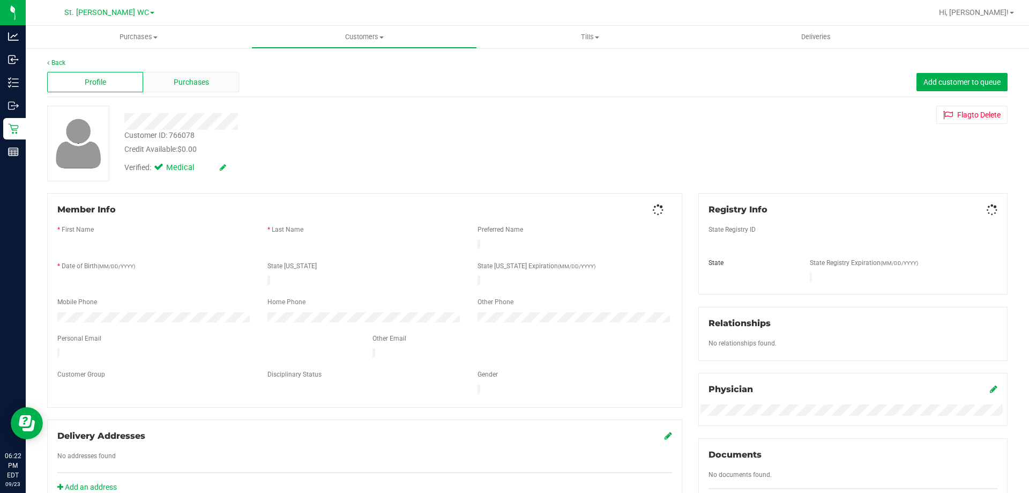
click at [208, 86] on div "Purchases" at bounding box center [191, 82] width 96 height 20
